Goal: Transaction & Acquisition: Purchase product/service

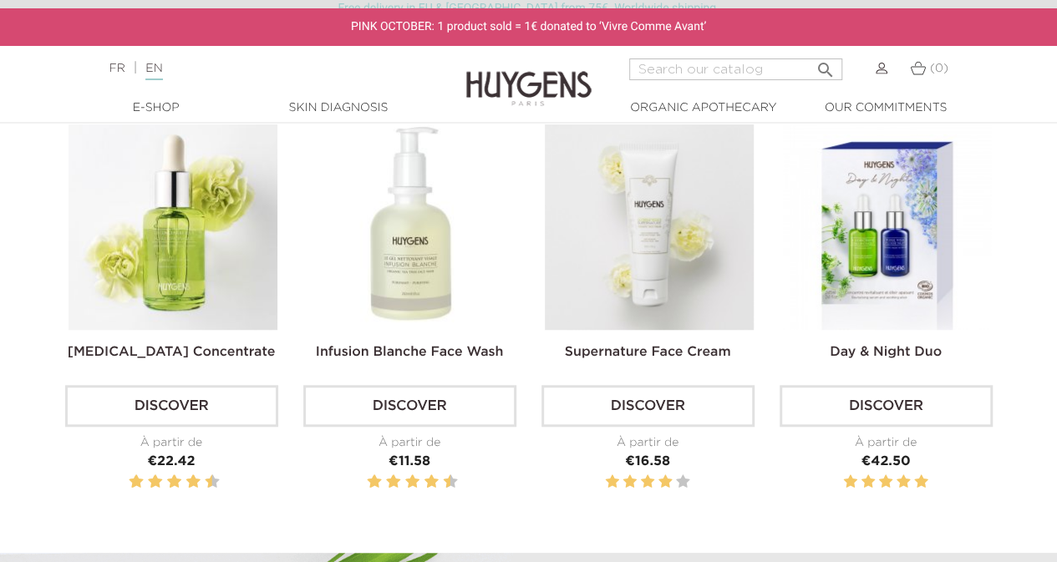
scroll to position [501, 0]
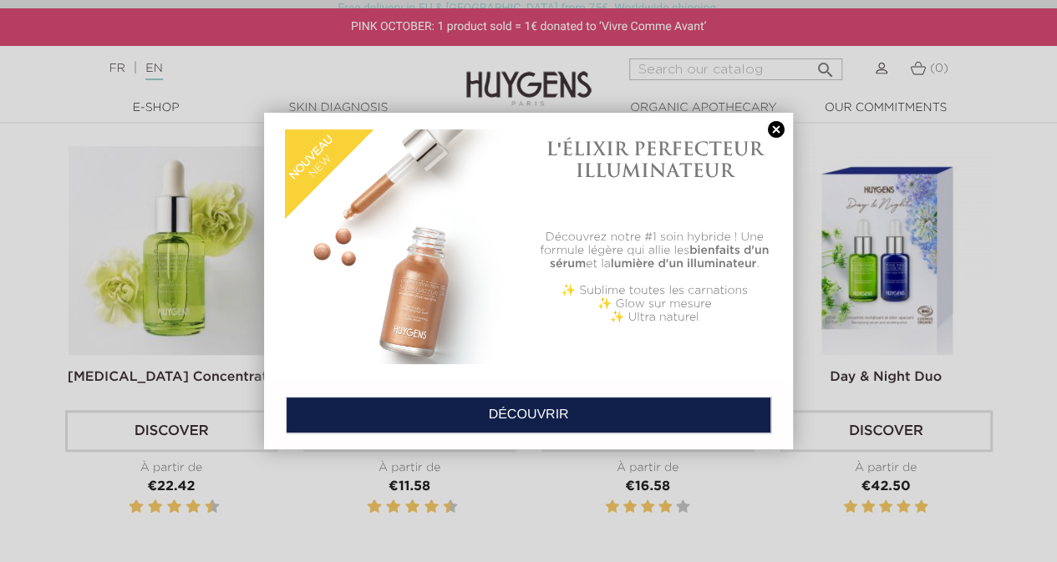
click at [774, 126] on link at bounding box center [775, 130] width 23 height 18
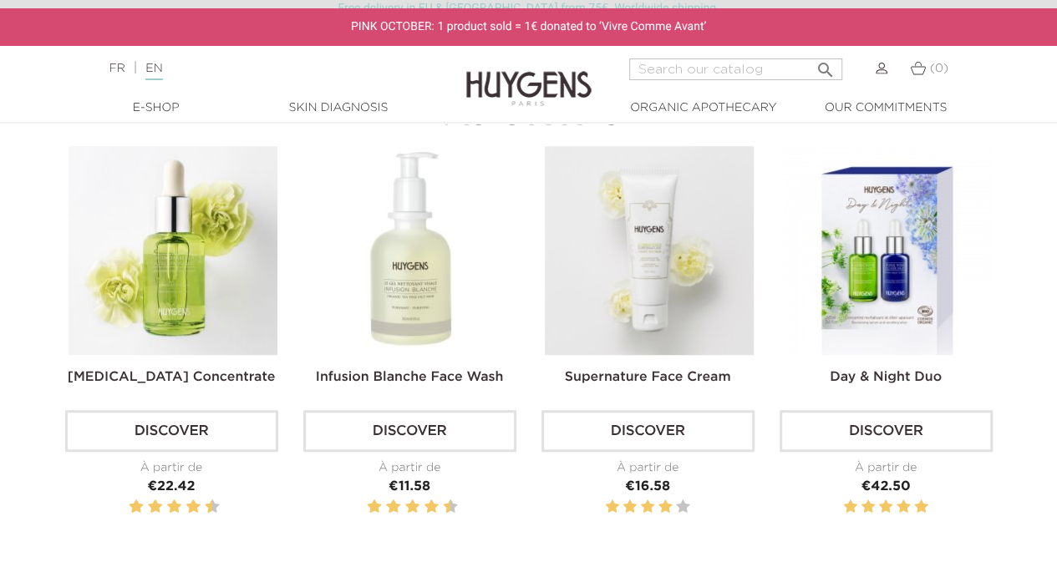
click at [887, 320] on img at bounding box center [887, 250] width 209 height 209
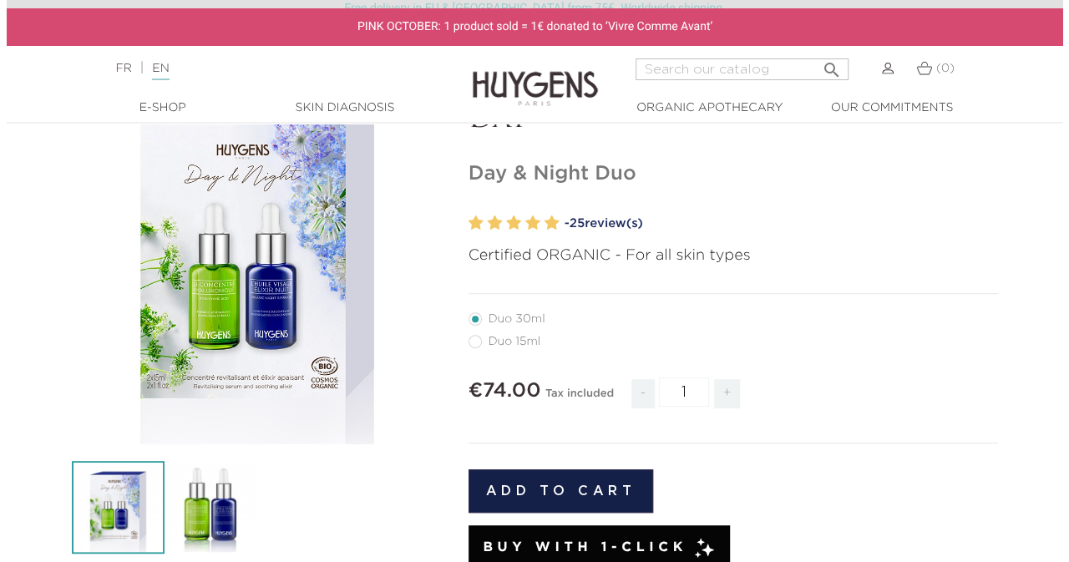
scroll to position [167, 0]
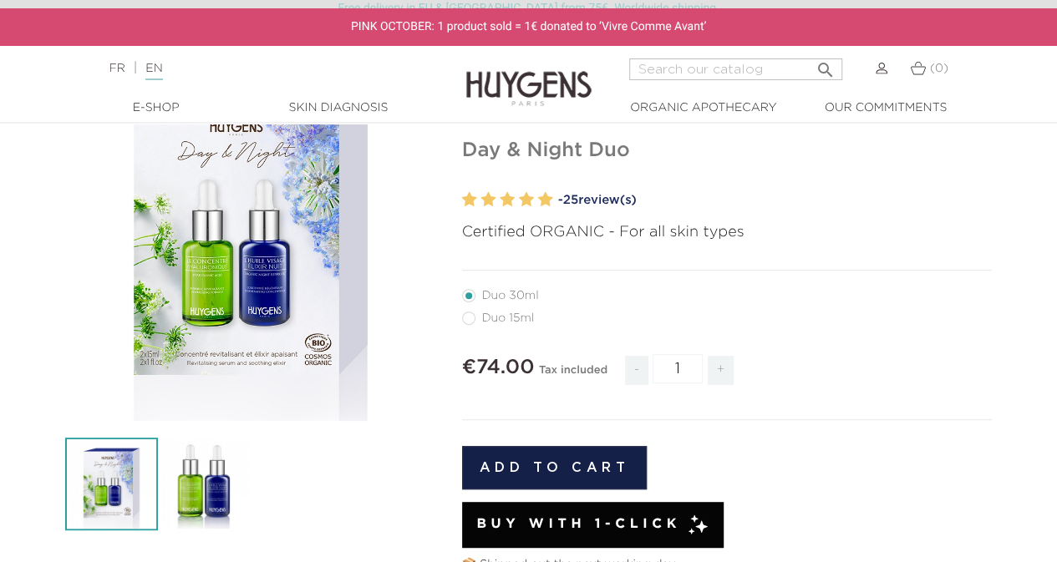
click at [558, 469] on button "Add to cart" at bounding box center [554, 467] width 185 height 43
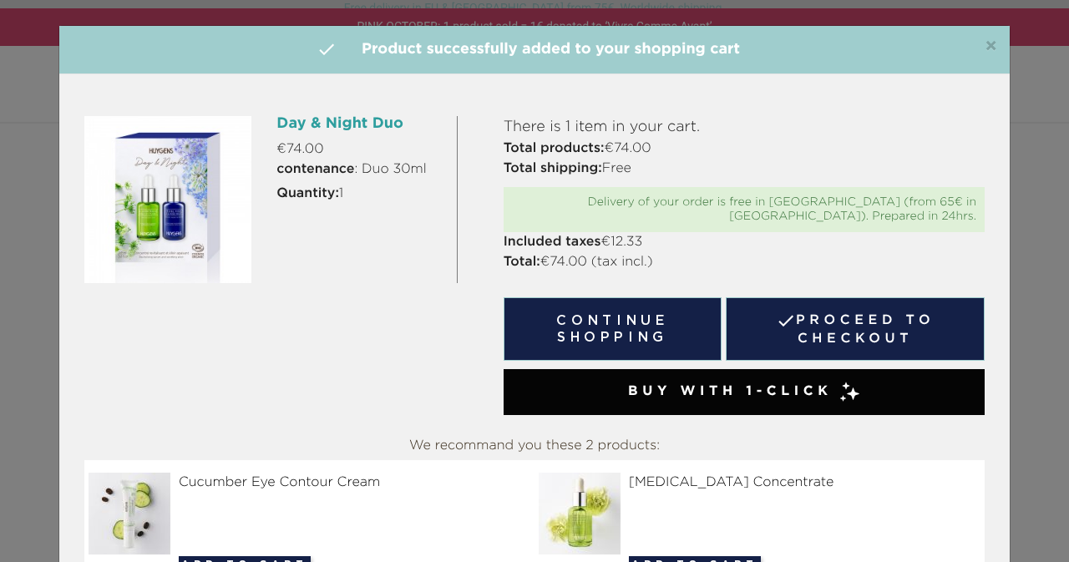
click at [687, 390] on div "Buy with 1-Click" at bounding box center [744, 392] width 481 height 46
